Goal: Task Accomplishment & Management: Complete application form

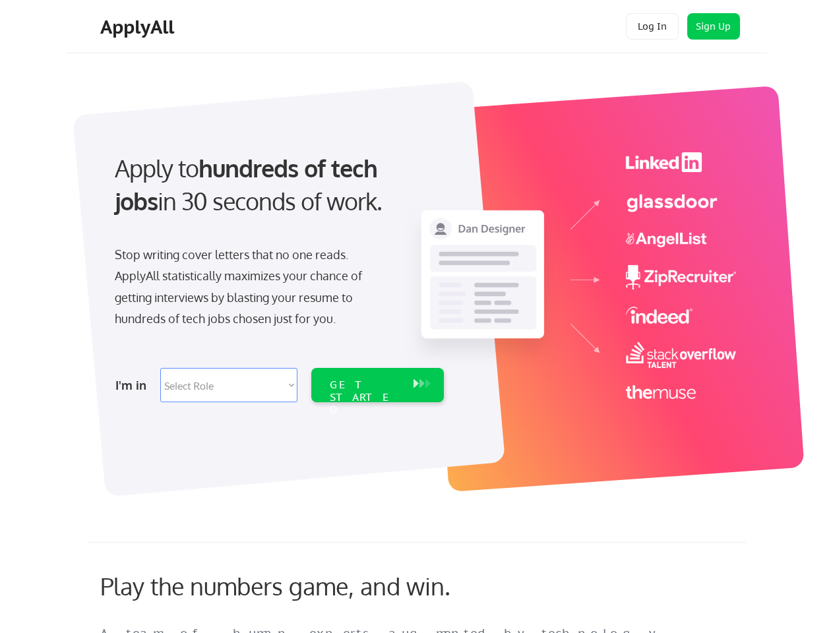
click at [416, 316] on div "Apply to hundreds of tech jobs in 30 seconds of work. Stop writing cover letter…" at bounding box center [278, 273] width 369 height 270
click at [418, 282] on div "Apply to hundreds of tech jobs in 30 seconds of work. Stop writing cover letter…" at bounding box center [278, 273] width 369 height 270
click at [278, 273] on div "Stop writing cover letters that no one reads. ApplyAll statistically maximizes …" at bounding box center [250, 287] width 271 height 86
click at [276, 196] on div "Apply to hundreds of tech jobs in 30 seconds of work." at bounding box center [277, 185] width 324 height 67
click at [250, 289] on div "Stop writing cover letters that no one reads. ApplyAll statistically maximizes …" at bounding box center [250, 287] width 271 height 86
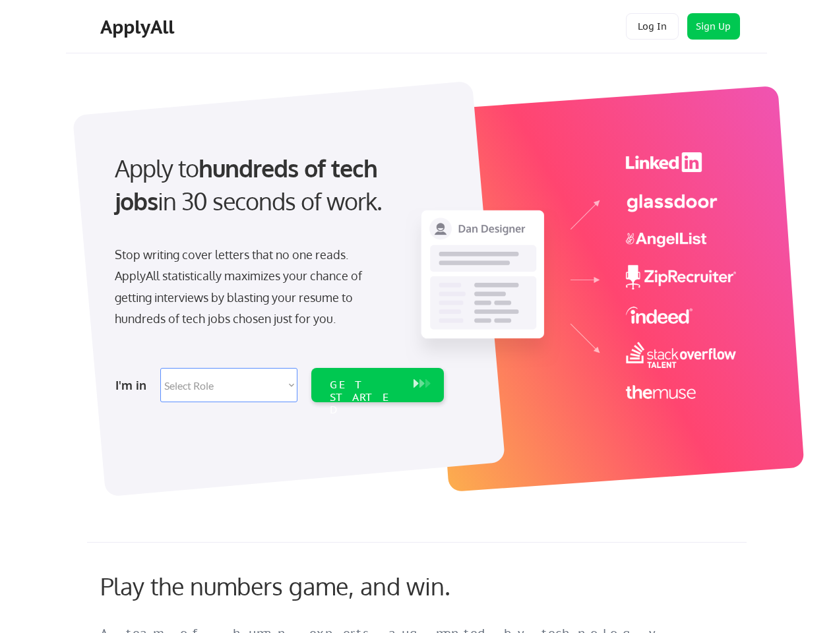
click at [278, 385] on select "Select Role Software Engineering Product Management Customer Success Sales UI/U…" at bounding box center [228, 385] width 137 height 34
click at [134, 385] on div "I'm in" at bounding box center [133, 385] width 37 height 21
click at [229, 385] on select "Select Role Software Engineering Product Management Customer Success Sales UI/U…" at bounding box center [228, 385] width 137 height 34
click at [377, 385] on div "GET STARTED" at bounding box center [365, 397] width 71 height 38
click at [365, 385] on div "GET STARTED" at bounding box center [365, 397] width 71 height 38
